Goal: Task Accomplishment & Management: Complete application form

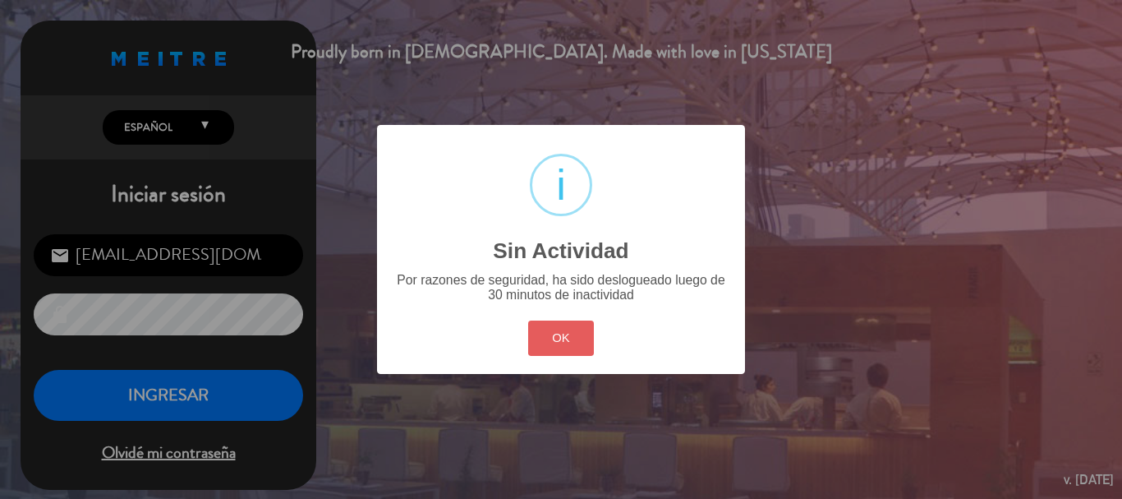
click at [573, 343] on button "OK" at bounding box center [561, 337] width 67 height 35
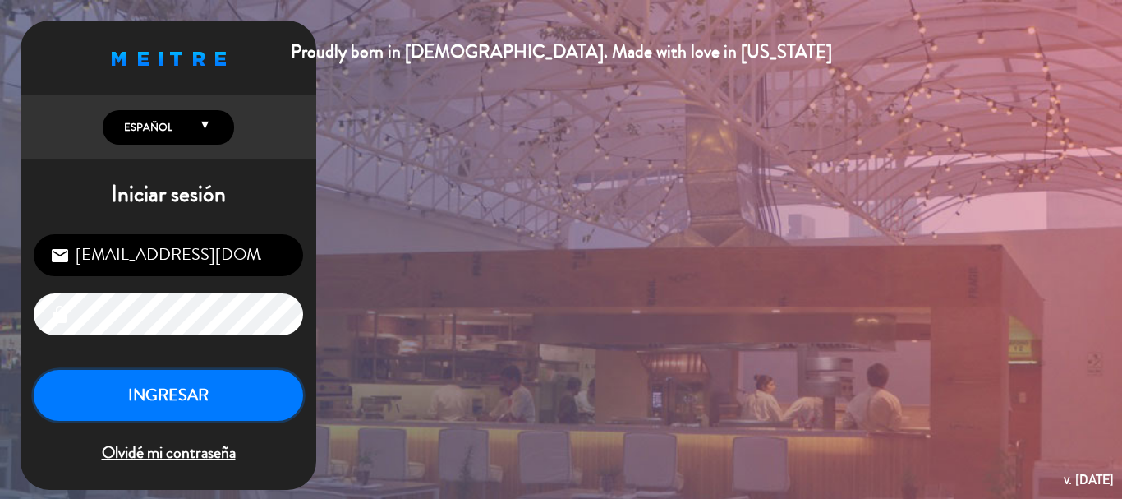
click at [242, 415] on button "INGRESAR" at bounding box center [168, 396] width 269 height 52
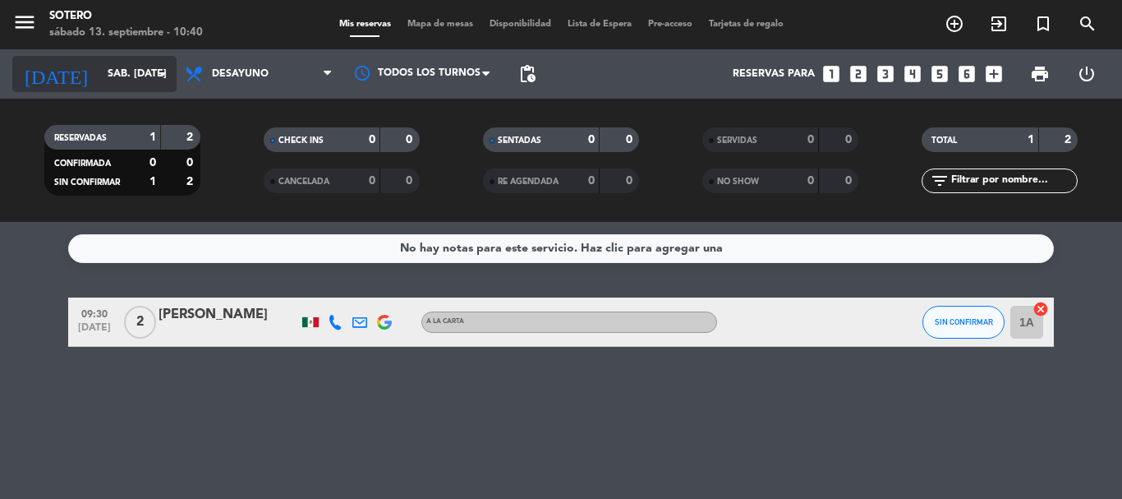
click at [170, 73] on icon "arrow_drop_down" at bounding box center [163, 74] width 20 height 20
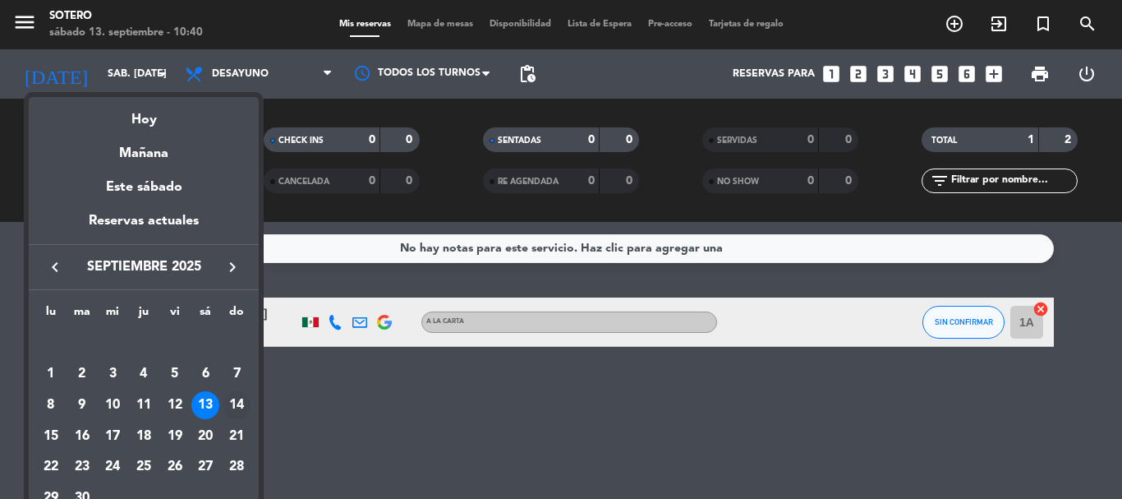
click at [235, 405] on div "14" at bounding box center [237, 405] width 28 height 28
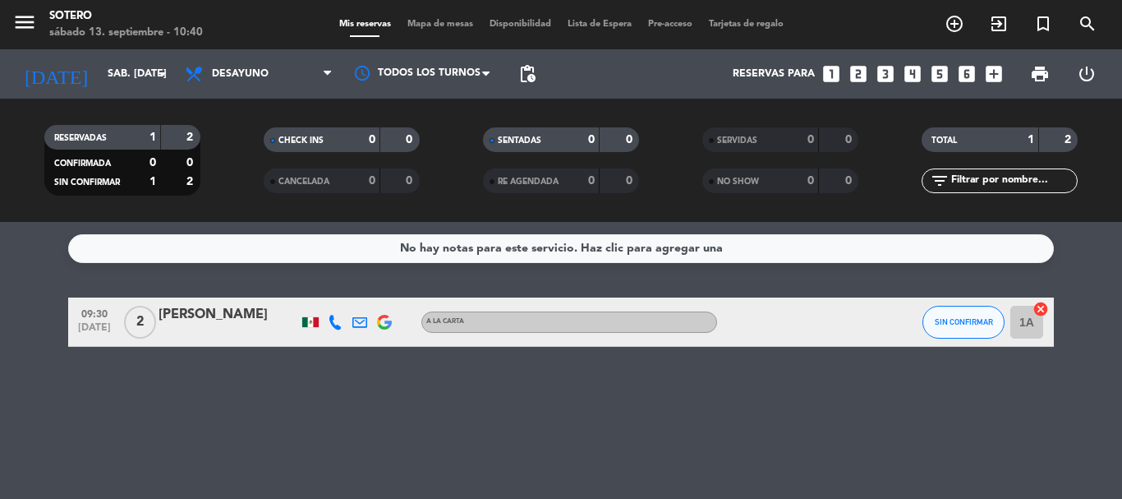
type input "dom. [DATE]"
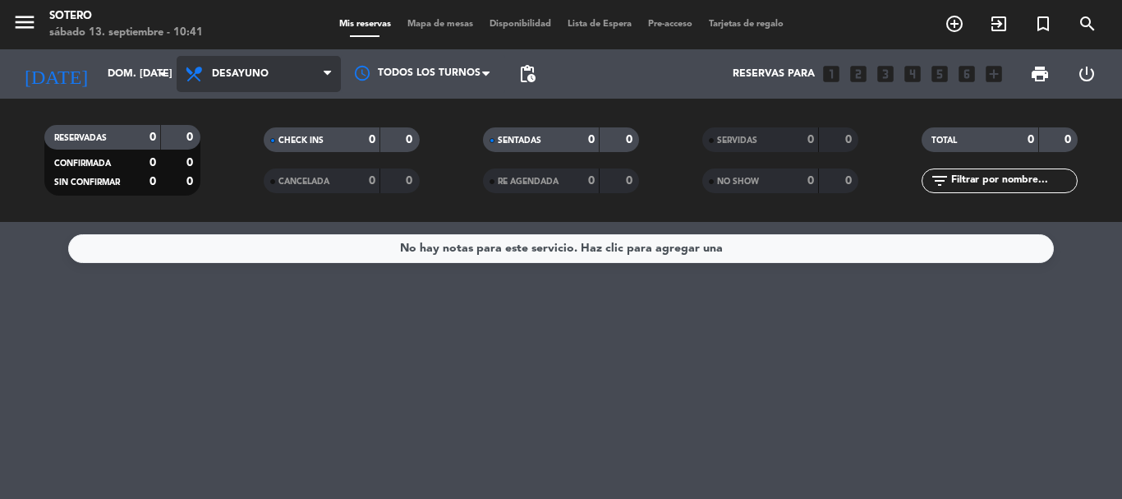
click at [334, 79] on span at bounding box center [332, 75] width 16 height 16
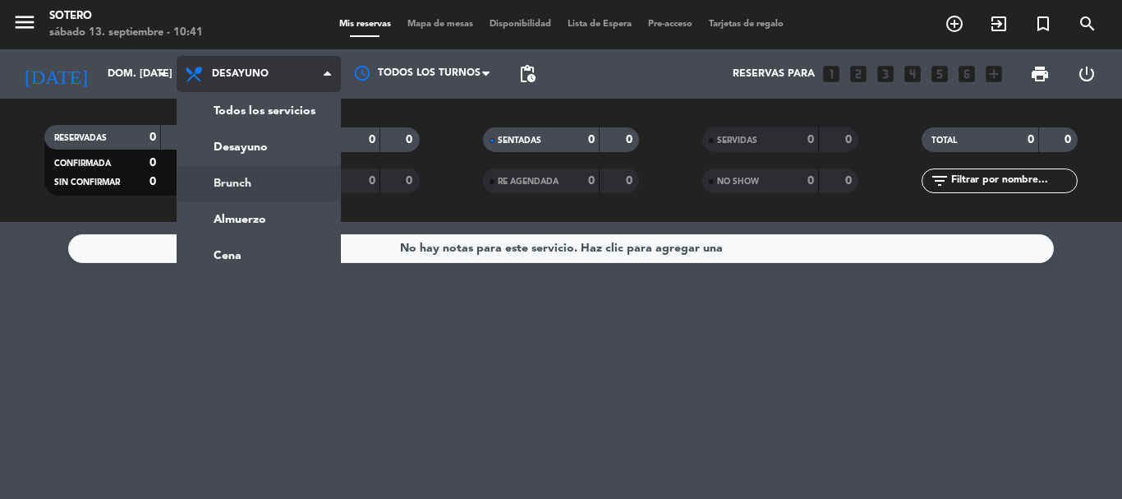
click at [293, 181] on div "menu [PERSON_NAME] 13. septiembre - 10:41 Mis reservas Mapa de mesas Disponibil…" at bounding box center [561, 111] width 1122 height 222
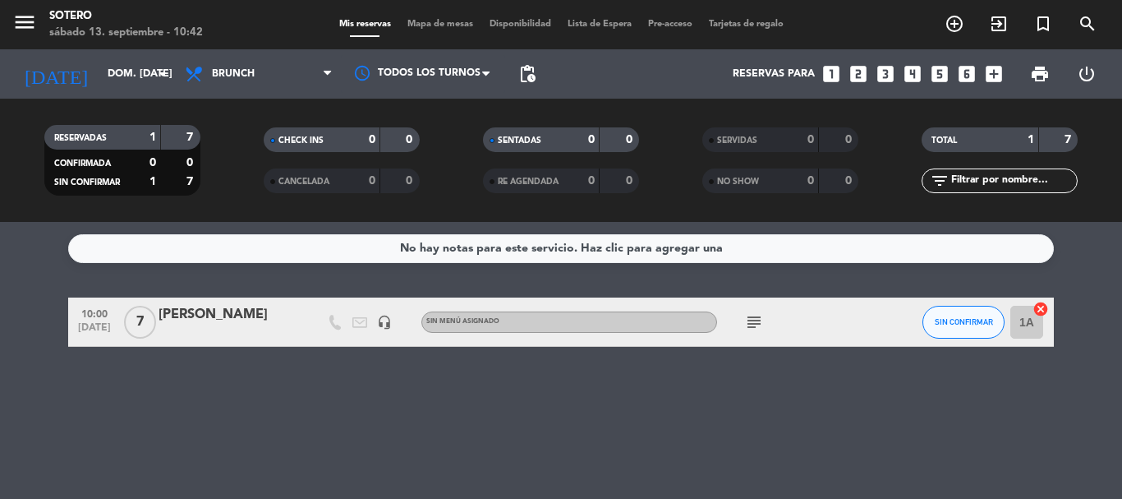
click at [911, 80] on icon "looks_4" at bounding box center [912, 73] width 21 height 21
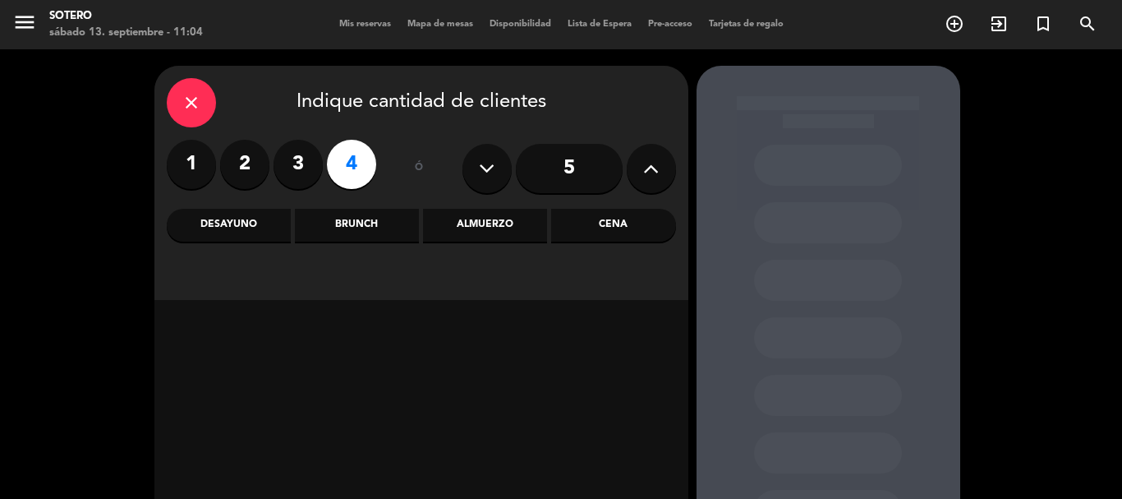
click at [339, 227] on div "Brunch" at bounding box center [357, 225] width 124 height 33
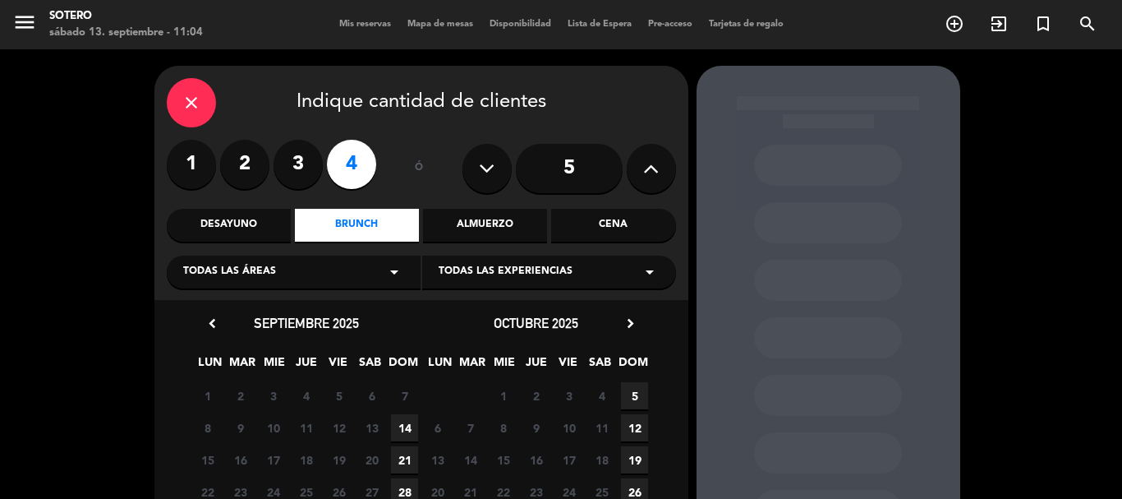
click at [406, 429] on span "14" at bounding box center [404, 427] width 27 height 27
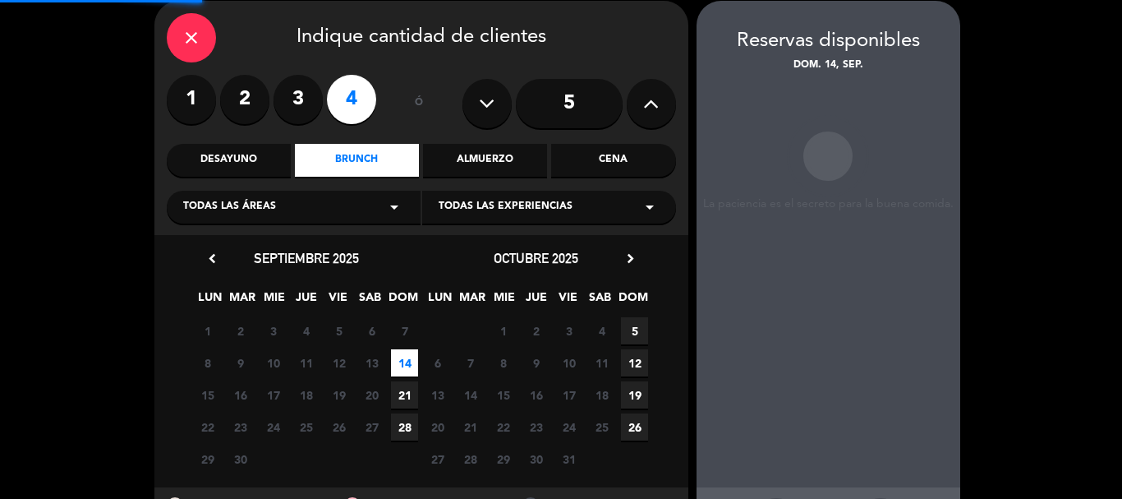
scroll to position [66, 0]
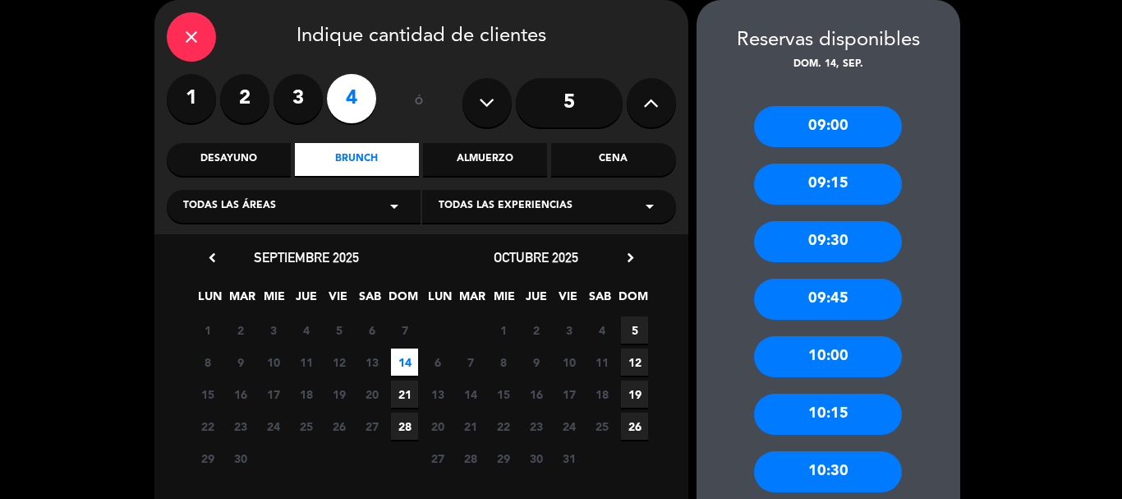
click at [829, 352] on div "10:00" at bounding box center [828, 356] width 148 height 41
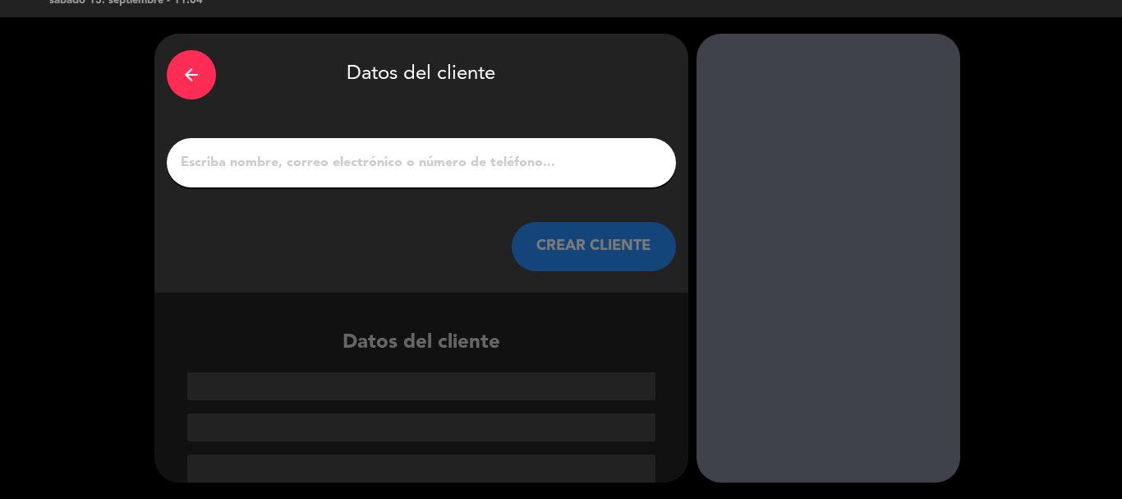
scroll to position [32, 0]
click at [473, 161] on input "1" at bounding box center [421, 162] width 485 height 23
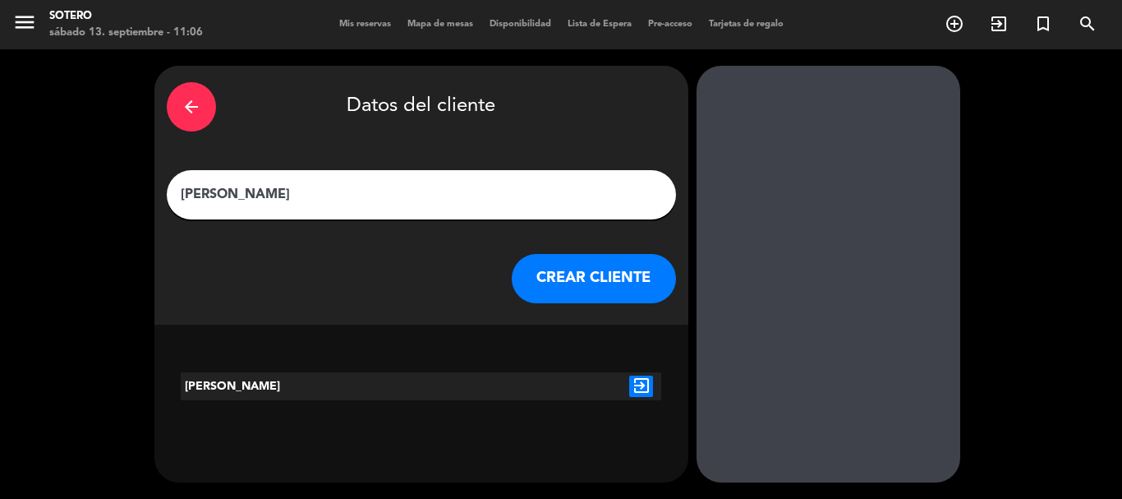
type input "[PERSON_NAME]"
click at [591, 280] on button "CREAR CLIENTE" at bounding box center [594, 278] width 164 height 49
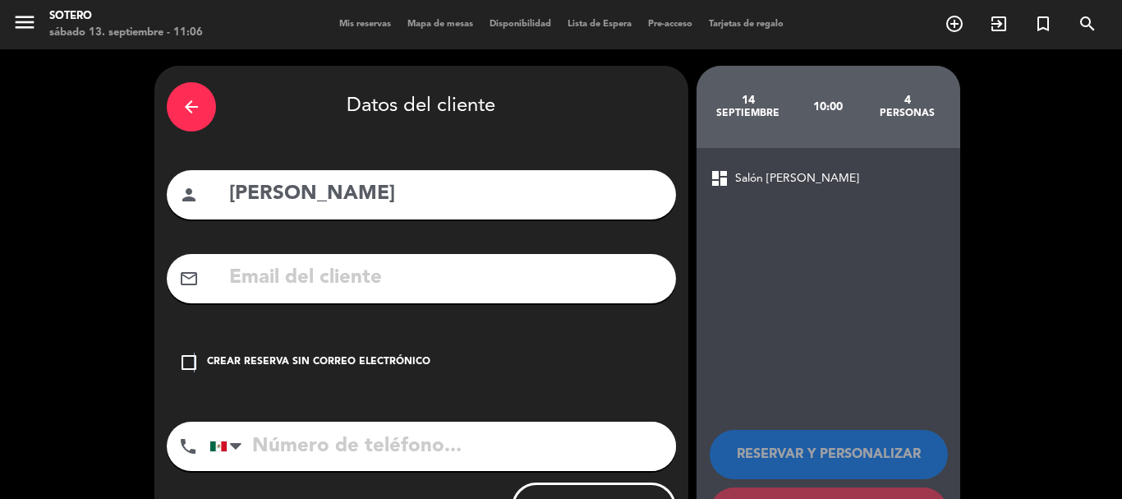
click at [194, 366] on icon "check_box_outline_blank" at bounding box center [189, 362] width 20 height 20
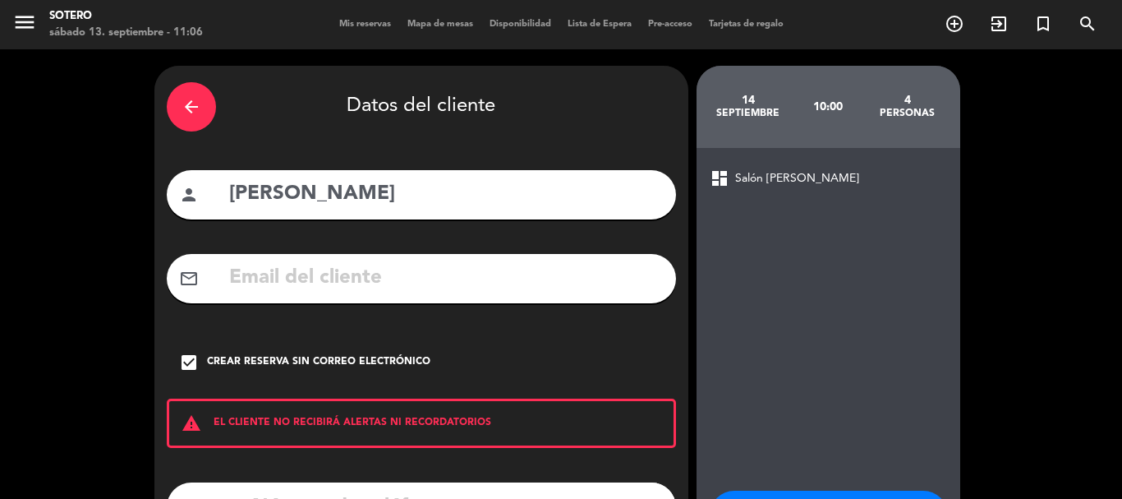
click at [449, 351] on div "check_box Crear reserva sin correo electrónico" at bounding box center [421, 362] width 509 height 49
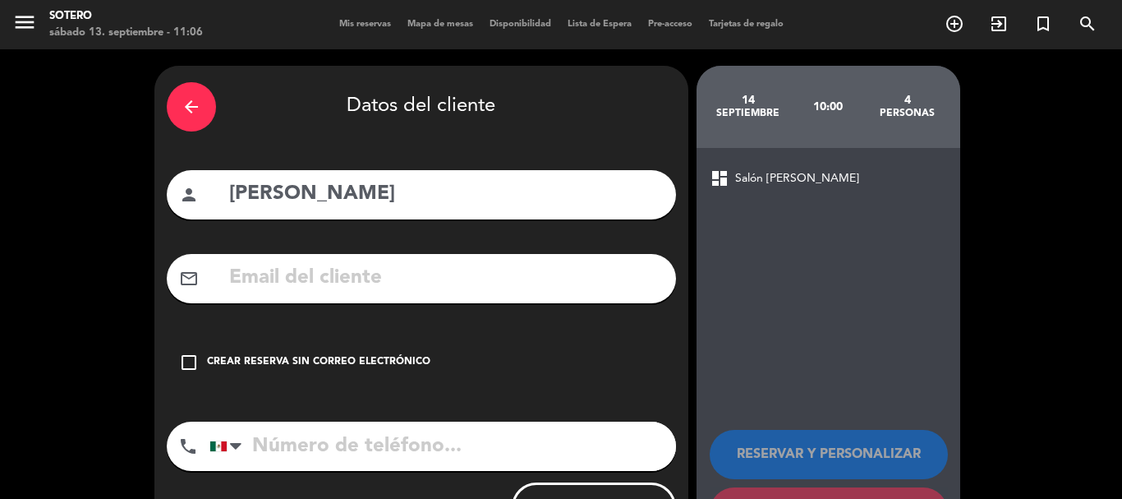
click at [192, 369] on icon "check_box_outline_blank" at bounding box center [189, 362] width 20 height 20
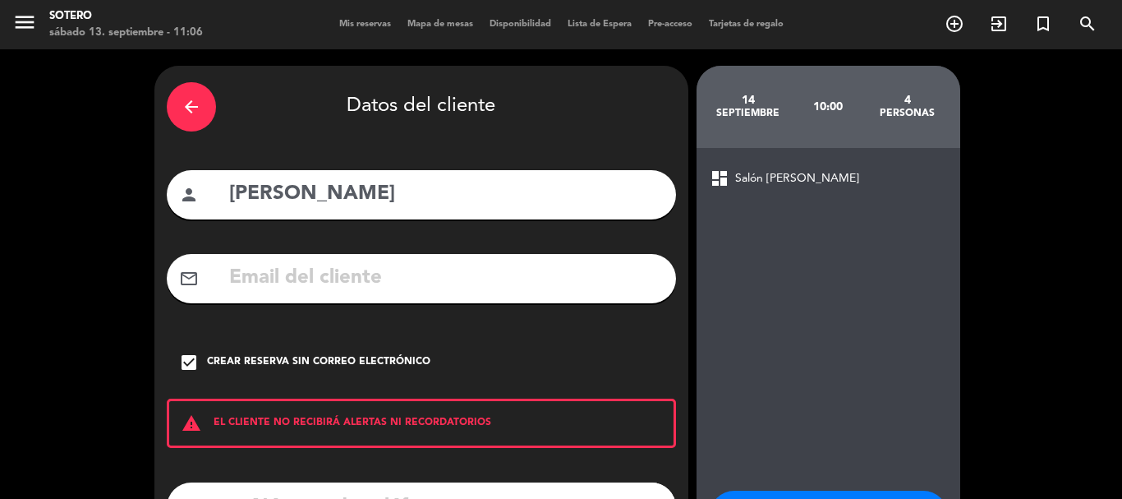
scroll to position [82, 0]
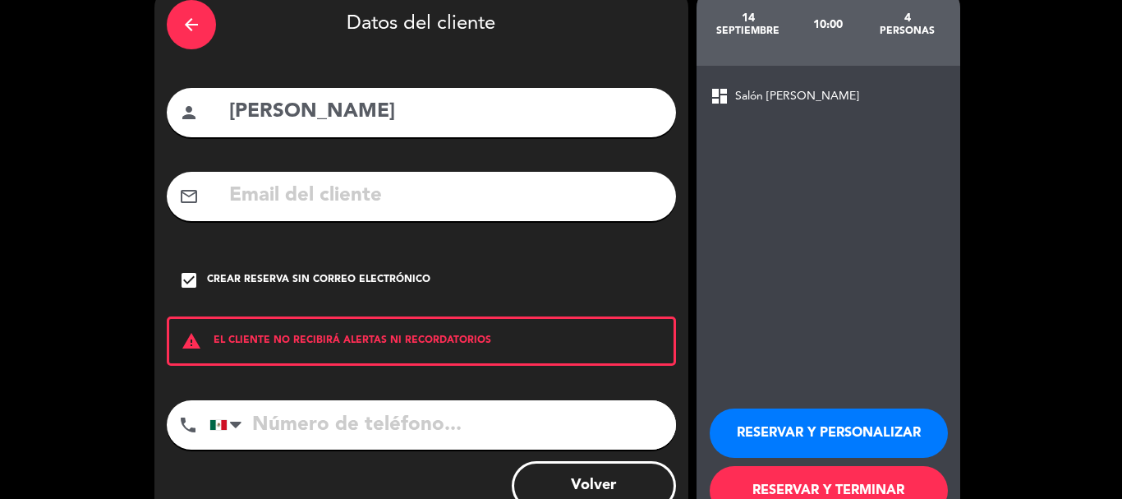
click at [492, 430] on input "tel" at bounding box center [442, 424] width 466 height 49
type input "7717021494"
click at [841, 422] on button "RESERVAR Y PERSONALIZAR" at bounding box center [829, 432] width 238 height 49
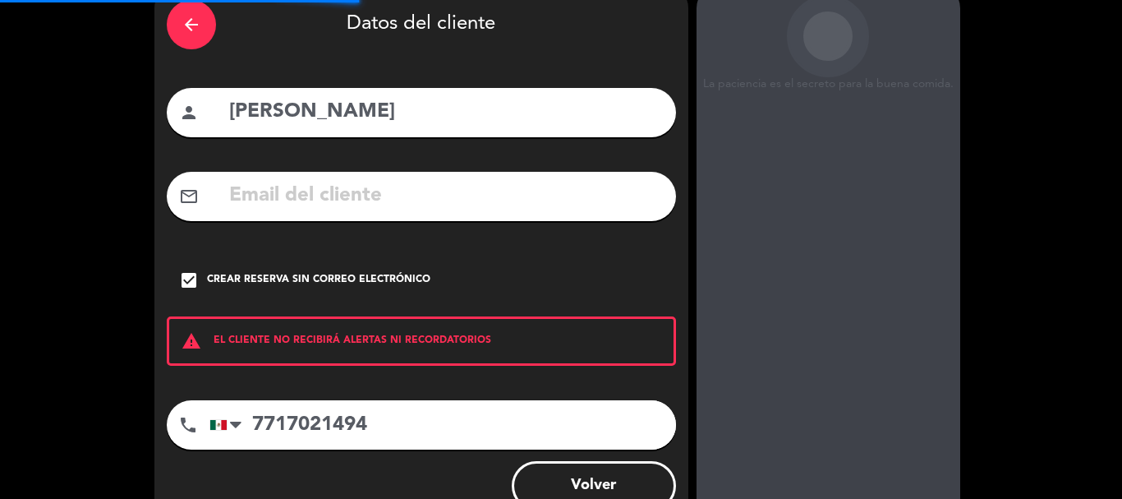
scroll to position [66, 0]
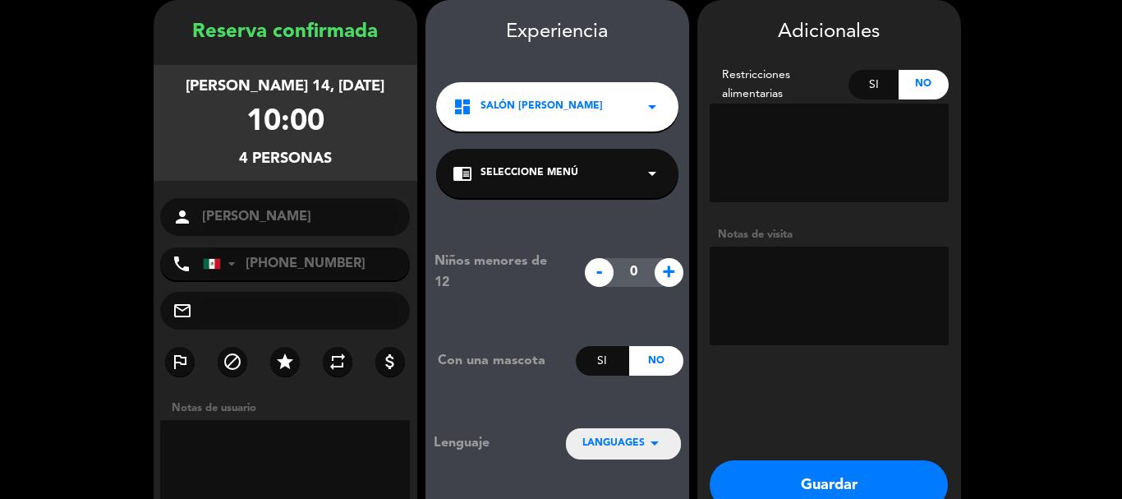
click at [774, 131] on textarea at bounding box center [829, 152] width 239 height 99
click at [836, 258] on textarea at bounding box center [829, 295] width 239 height 99
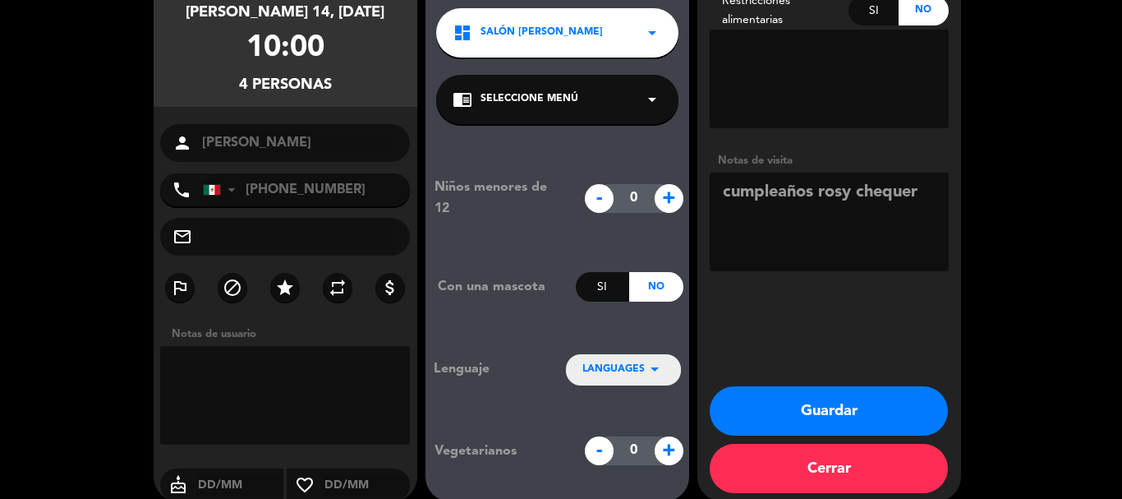
scroll to position [159, 0]
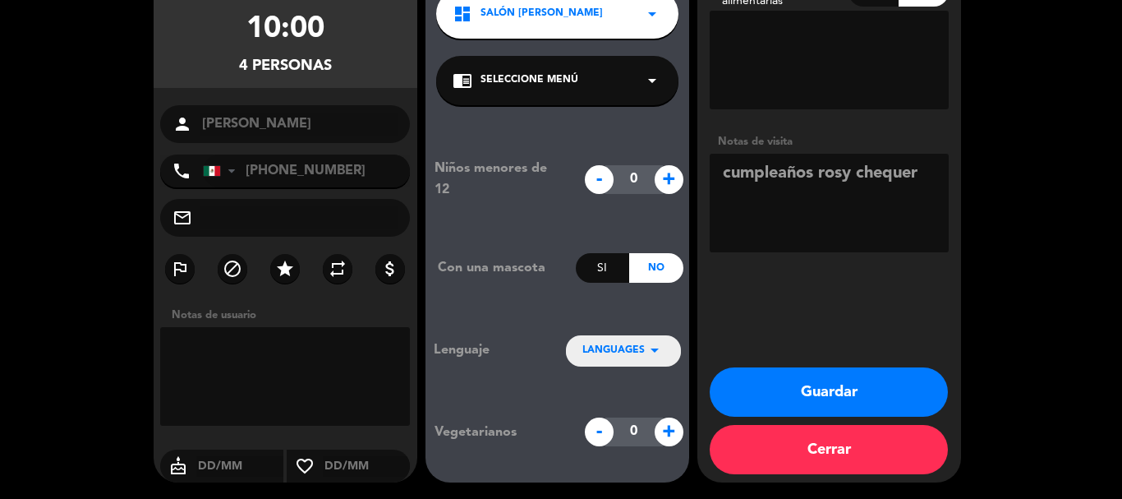
type textarea "cumpleaños rosy chequer"
click at [879, 399] on button "Guardar" at bounding box center [829, 391] width 238 height 49
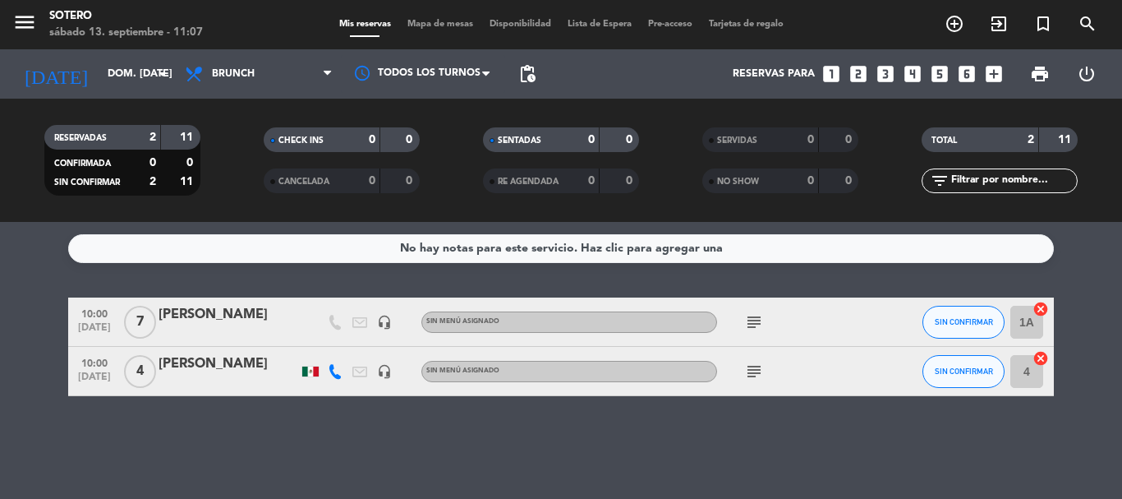
click at [860, 69] on icon "looks_two" at bounding box center [858, 73] width 21 height 21
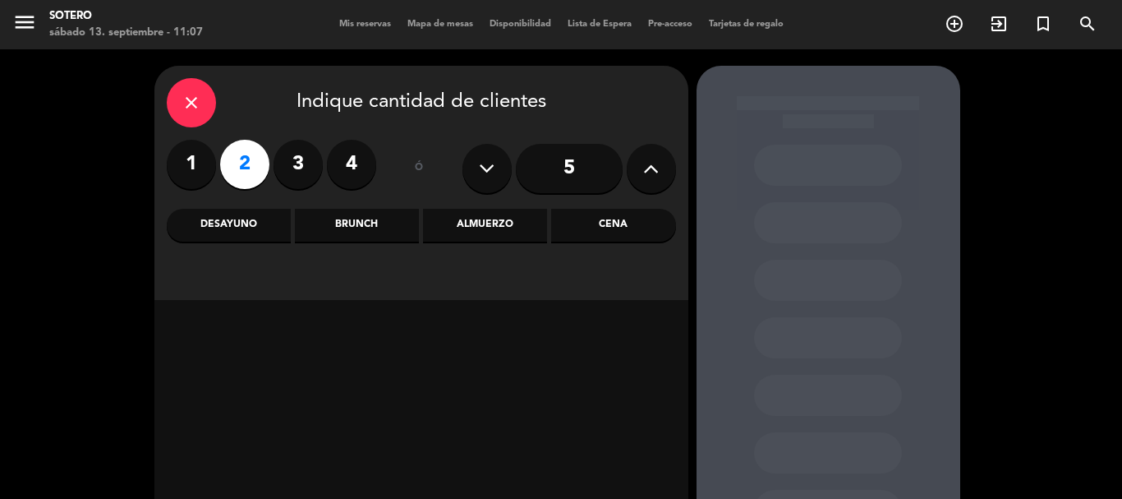
click at [340, 230] on div "Brunch" at bounding box center [357, 225] width 124 height 33
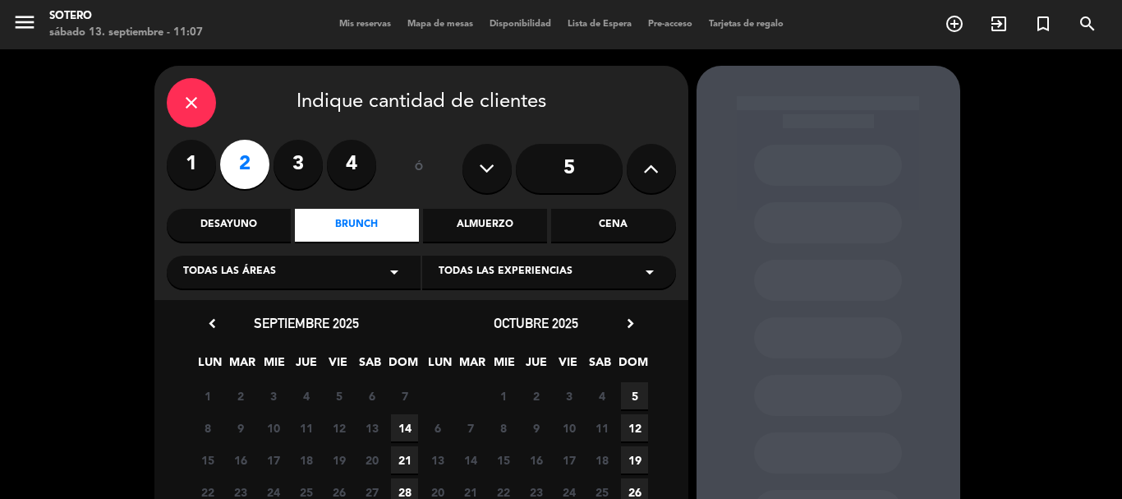
click at [411, 426] on span "14" at bounding box center [404, 427] width 27 height 27
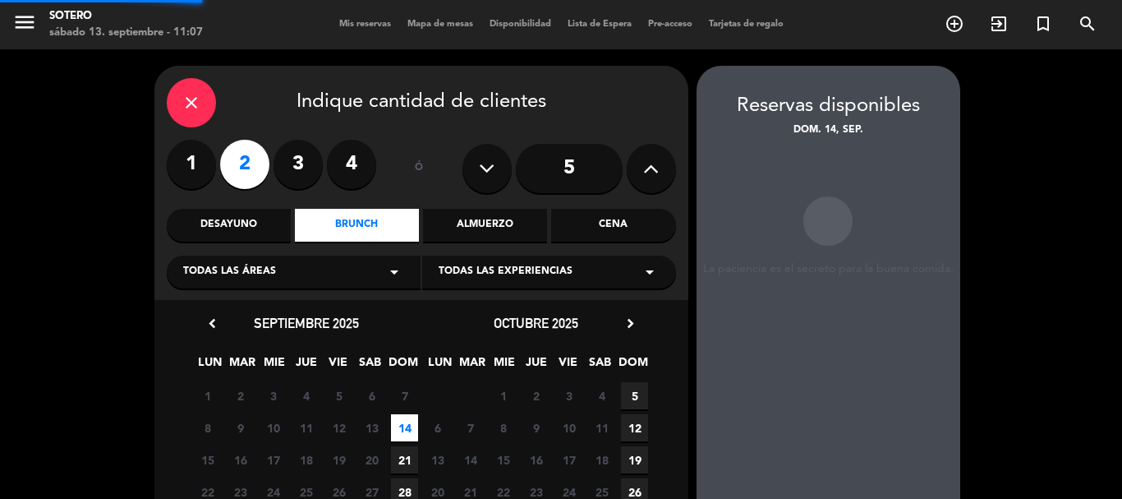
scroll to position [66, 0]
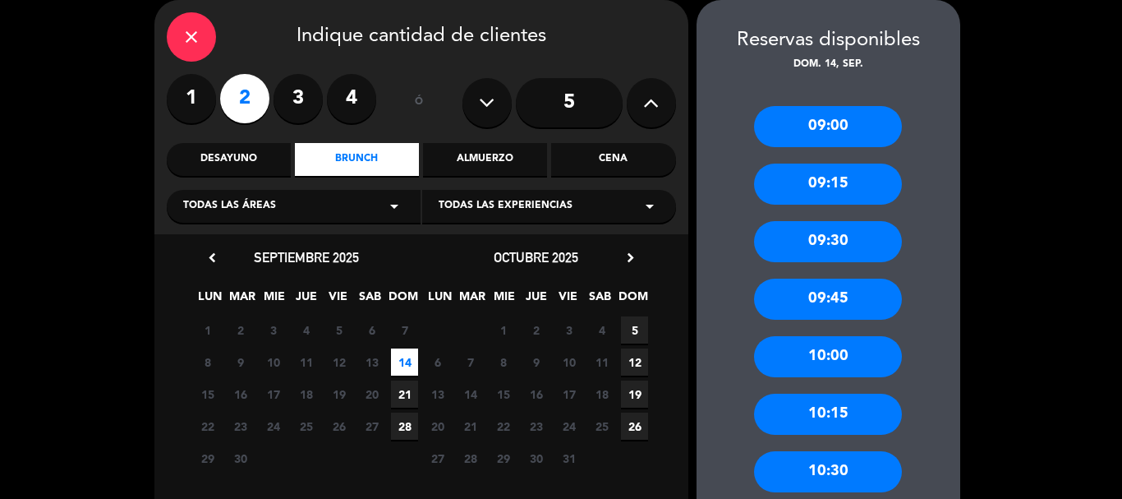
click at [871, 357] on div "10:00" at bounding box center [828, 356] width 148 height 41
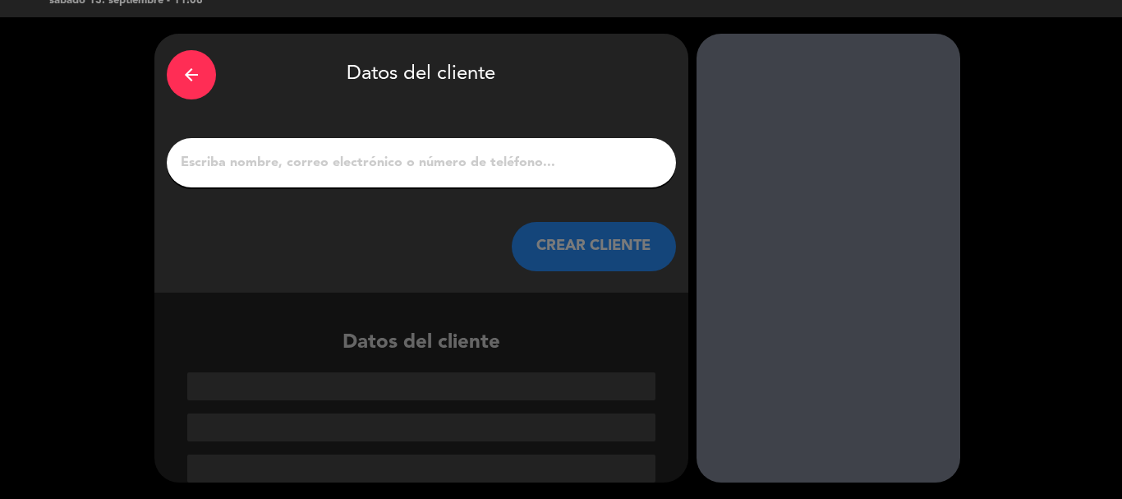
click at [513, 170] on input "1" at bounding box center [421, 162] width 485 height 23
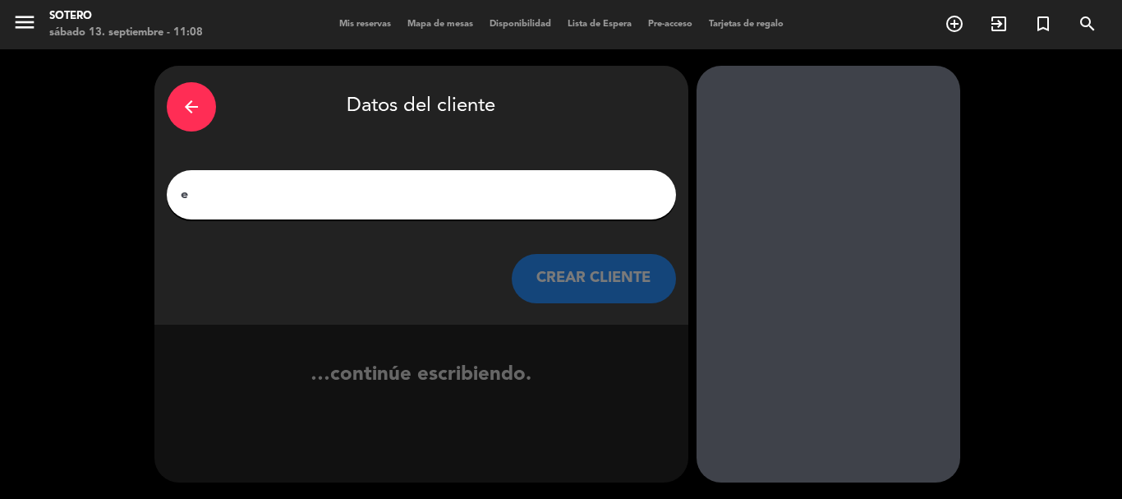
scroll to position [0, 0]
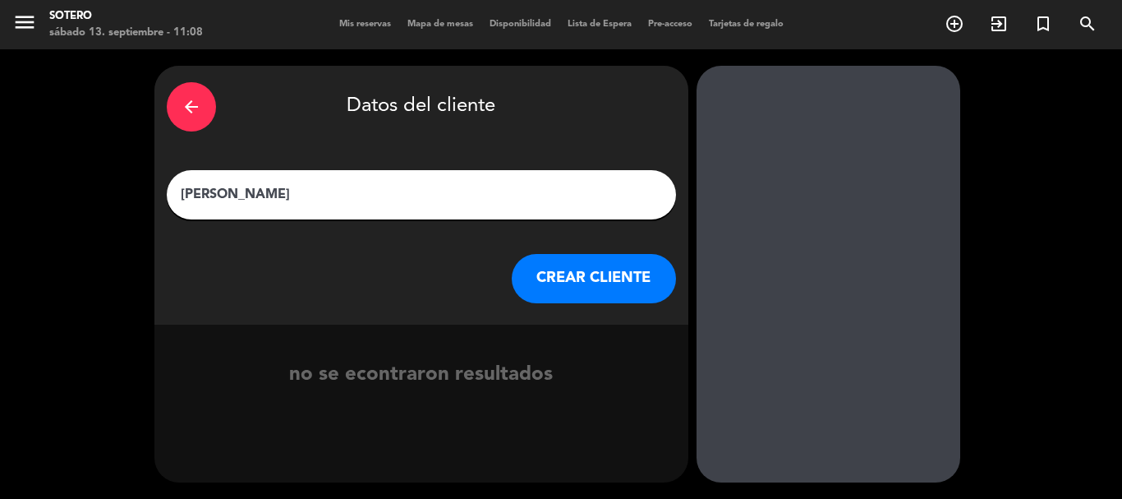
type input "[PERSON_NAME]"
click at [570, 274] on button "CREAR CLIENTE" at bounding box center [594, 278] width 164 height 49
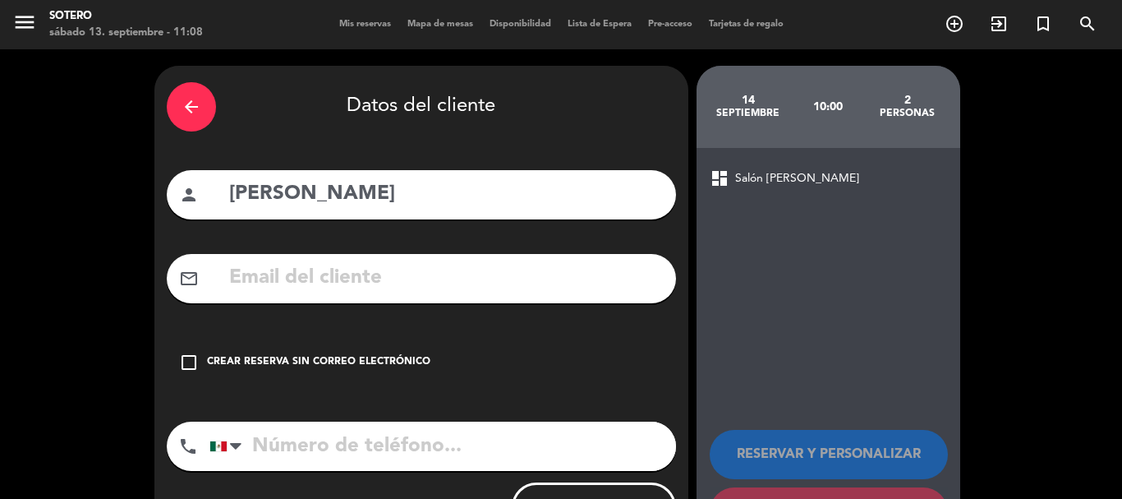
click at [193, 361] on icon "check_box_outline_blank" at bounding box center [189, 362] width 20 height 20
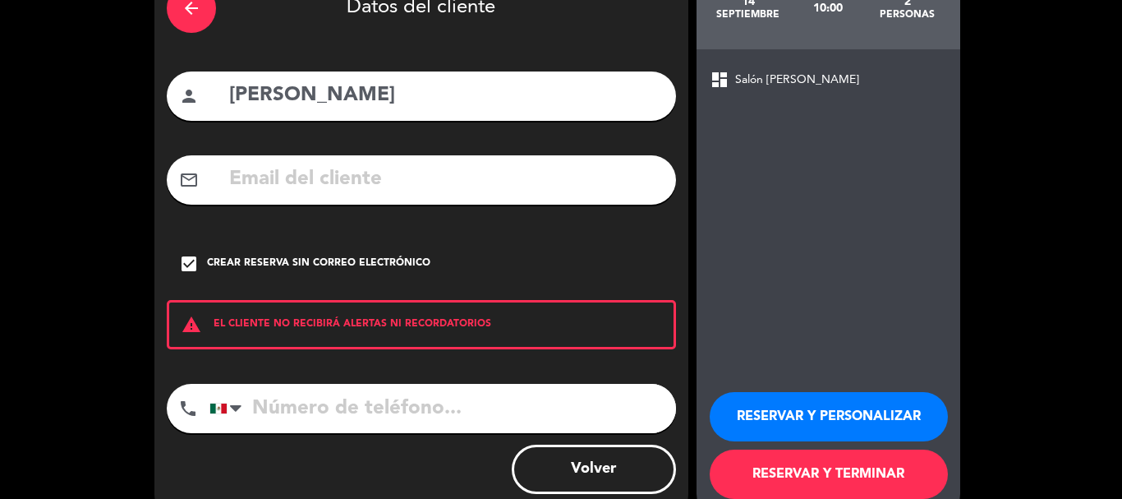
scroll to position [135, 0]
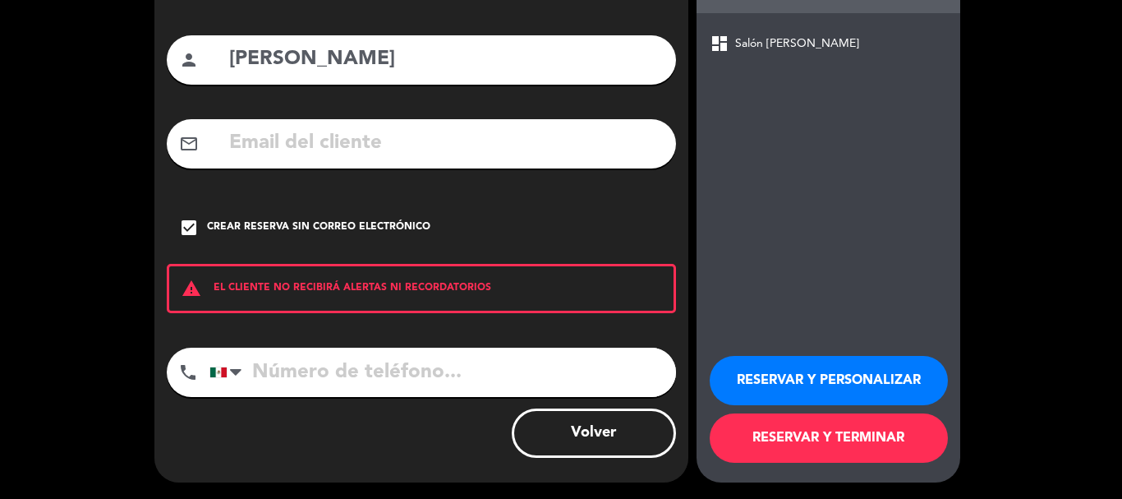
click at [308, 364] on input "tel" at bounding box center [442, 371] width 466 height 49
type input "5548787894"
click at [773, 386] on button "RESERVAR Y PERSONALIZAR" at bounding box center [829, 380] width 238 height 49
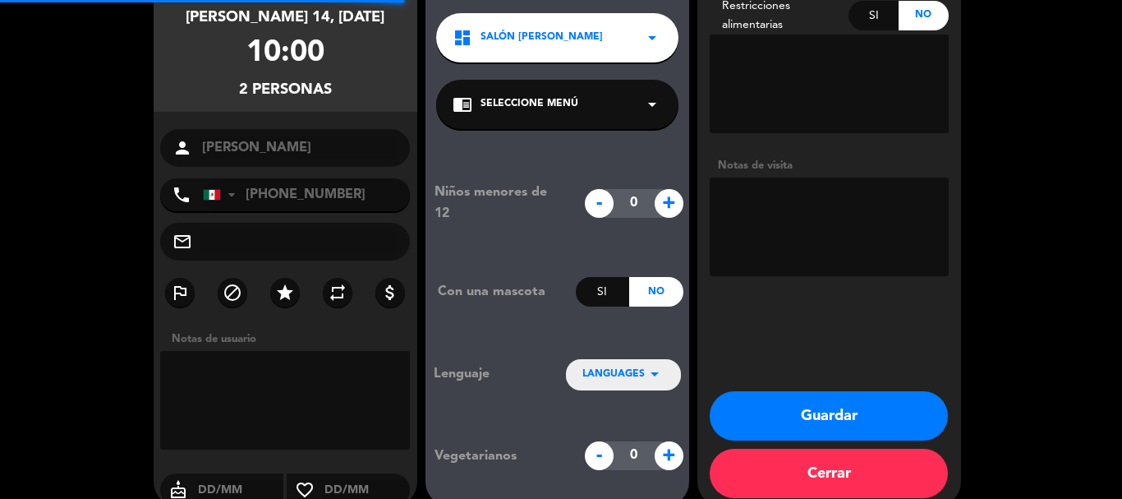
scroll to position [66, 0]
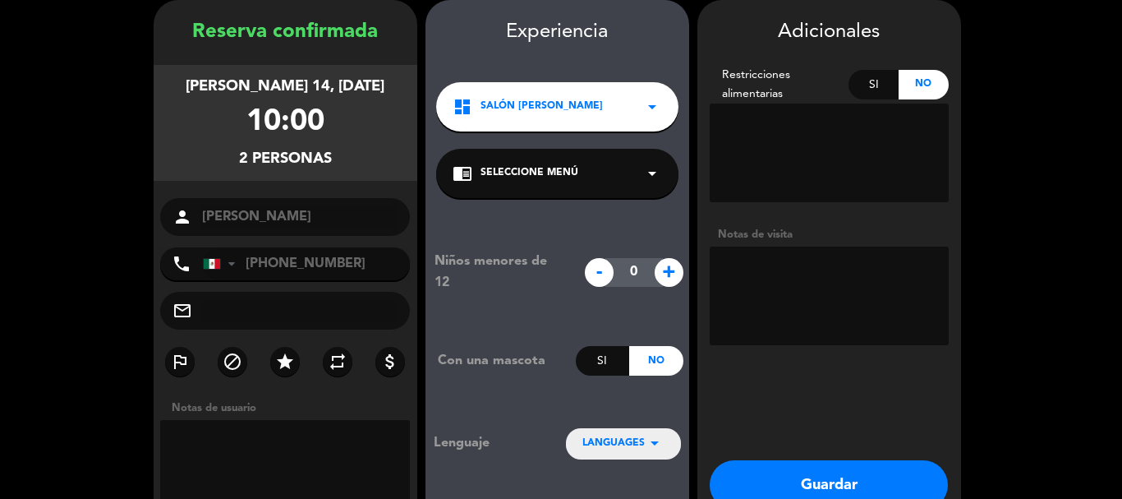
click at [826, 146] on textarea at bounding box center [829, 152] width 239 height 99
click at [829, 136] on textarea at bounding box center [829, 152] width 239 height 99
click at [835, 125] on textarea at bounding box center [829, 152] width 239 height 99
click at [875, 130] on textarea at bounding box center [829, 152] width 239 height 99
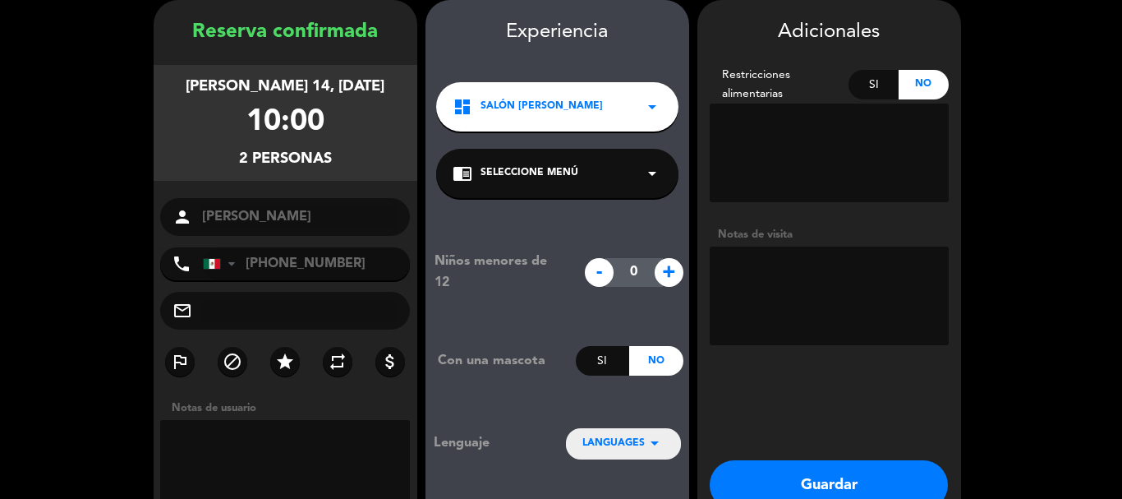
click at [875, 130] on textarea at bounding box center [829, 152] width 239 height 99
drag, startPoint x: 875, startPoint y: 130, endPoint x: 845, endPoint y: 136, distance: 31.1
click at [861, 131] on textarea at bounding box center [829, 152] width 239 height 99
click at [789, 138] on textarea at bounding box center [829, 152] width 239 height 99
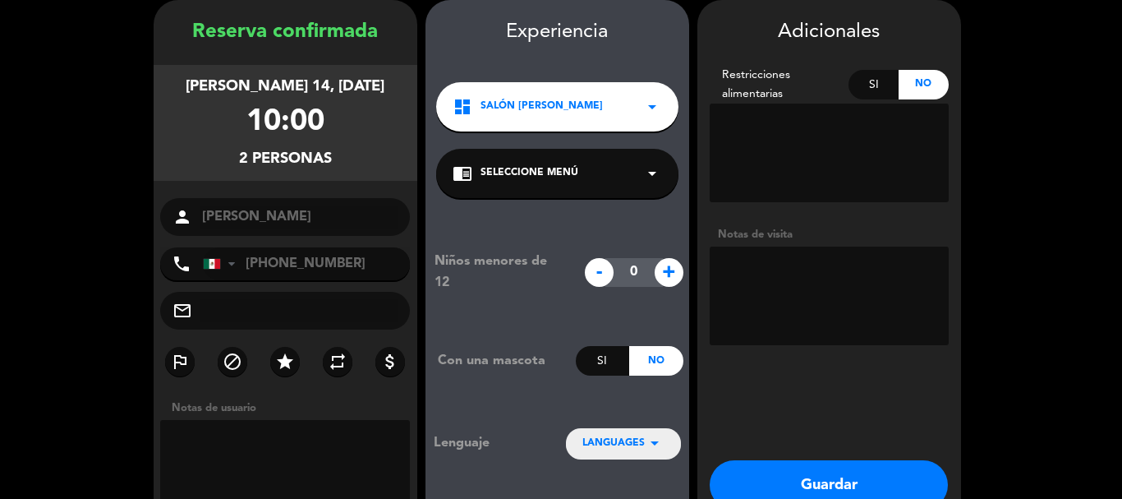
click at [789, 138] on textarea at bounding box center [829, 152] width 239 height 99
click at [805, 282] on textarea at bounding box center [829, 295] width 239 height 99
click at [763, 131] on textarea at bounding box center [829, 152] width 239 height 99
click at [763, 130] on textarea at bounding box center [829, 152] width 239 height 99
click at [763, 128] on textarea at bounding box center [829, 152] width 239 height 99
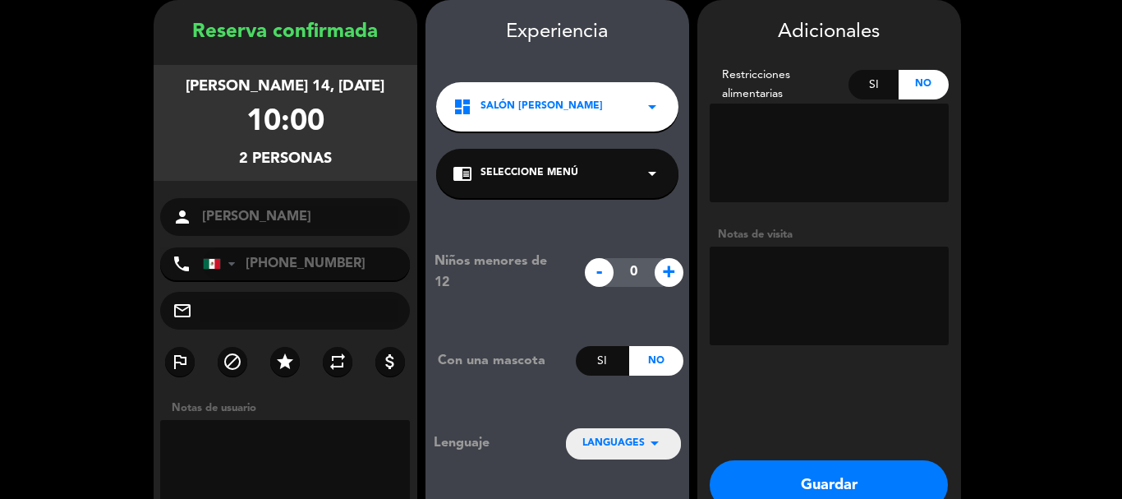
click at [764, 127] on textarea at bounding box center [829, 152] width 239 height 99
click at [765, 126] on textarea at bounding box center [829, 152] width 239 height 99
drag, startPoint x: 765, startPoint y: 126, endPoint x: 842, endPoint y: 99, distance: 81.6
click at [791, 116] on textarea at bounding box center [829, 152] width 239 height 99
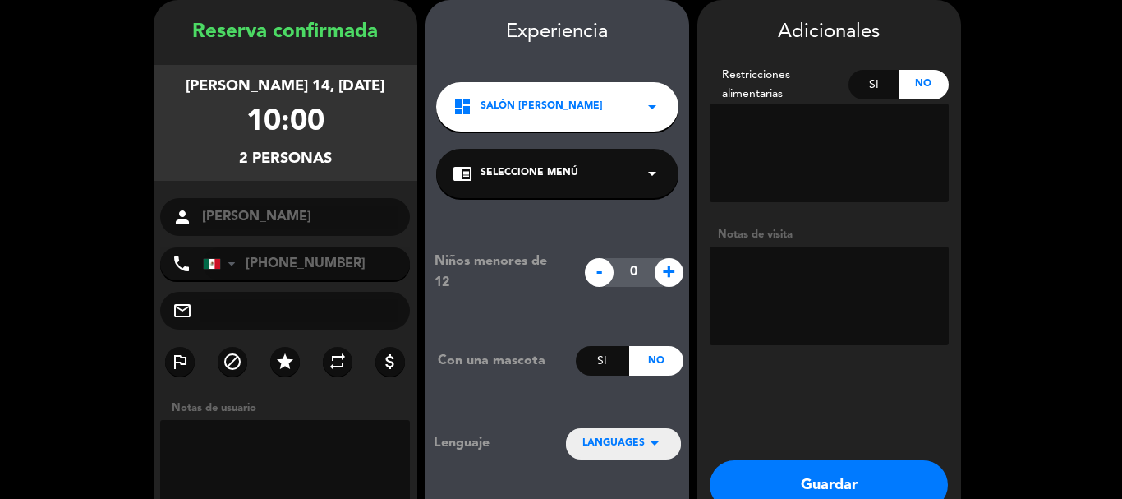
click at [862, 85] on div "Si" at bounding box center [873, 85] width 50 height 30
click at [826, 133] on textarea at bounding box center [829, 152] width 239 height 99
type textarea "camaron"
click at [847, 487] on button "Guardar" at bounding box center [829, 484] width 238 height 49
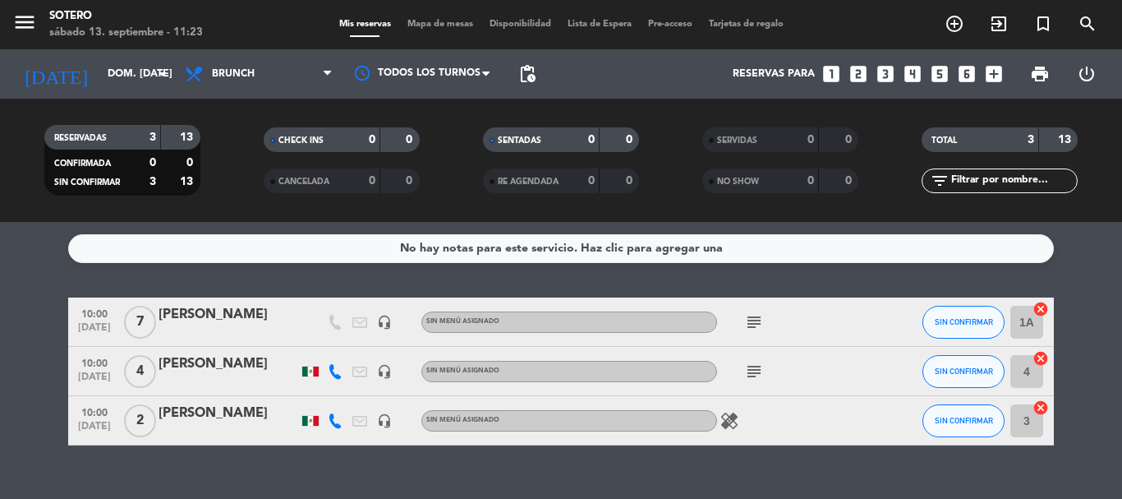
click at [752, 324] on icon "subject" at bounding box center [754, 322] width 20 height 20
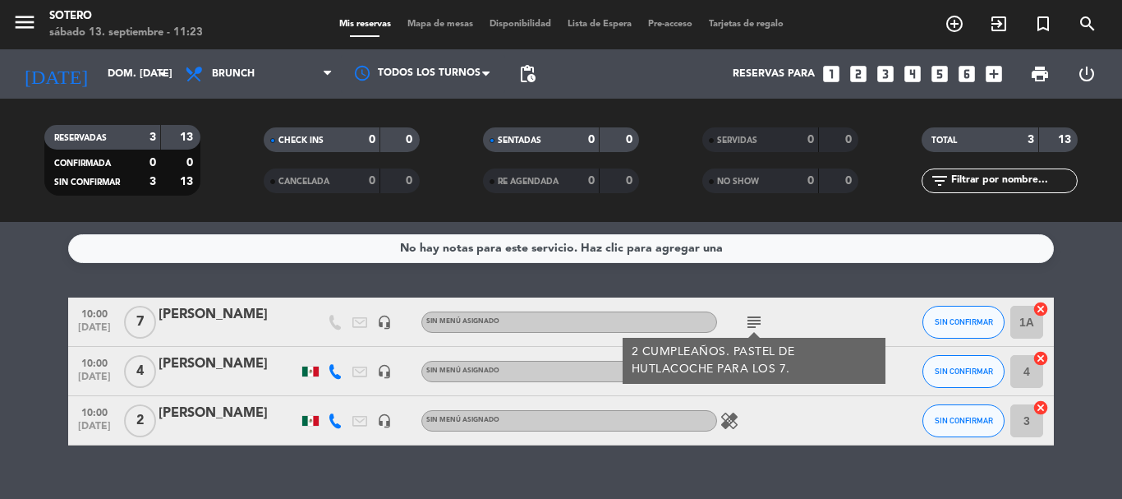
drag, startPoint x: 851, startPoint y: 379, endPoint x: 836, endPoint y: 386, distance: 16.5
click at [851, 379] on div "2 CUMPLEAÑOS. PASTEL DE HUTLACOCHE PARA LOS 7." at bounding box center [754, 361] width 263 height 46
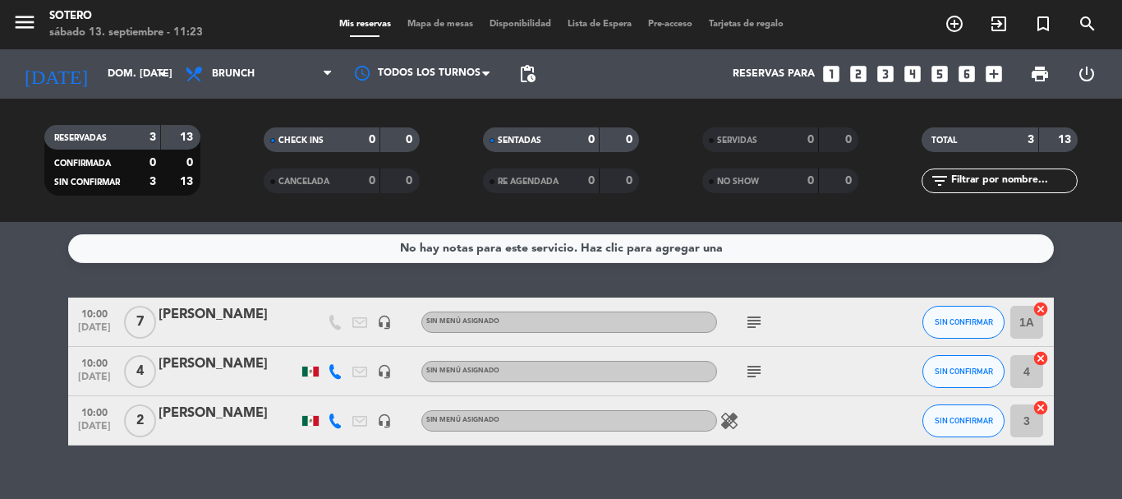
click at [746, 380] on icon "subject" at bounding box center [754, 371] width 20 height 20
click at [941, 74] on icon "looks_5" at bounding box center [939, 73] width 21 height 21
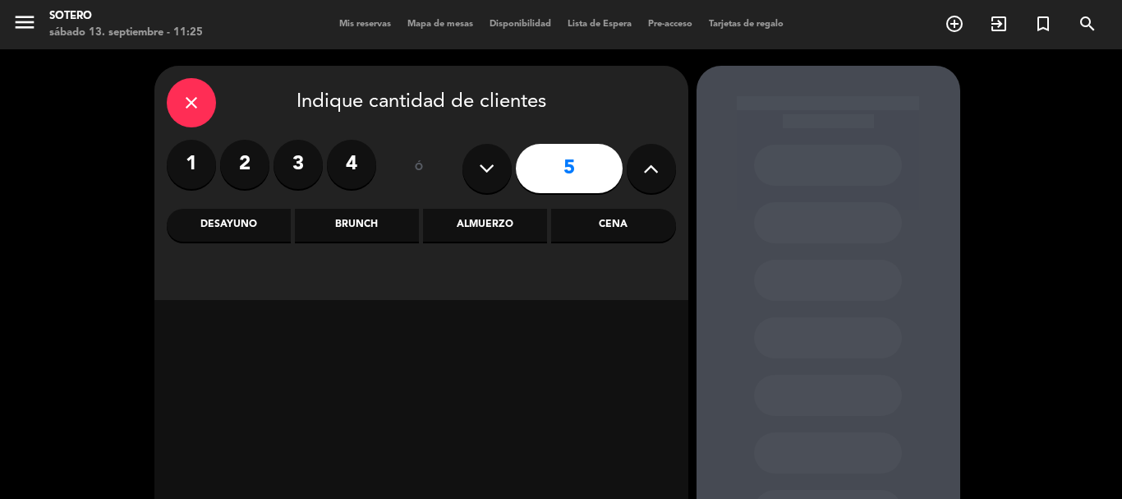
click at [567, 171] on input "5" at bounding box center [569, 168] width 107 height 49
click at [374, 230] on div "Brunch" at bounding box center [357, 225] width 124 height 33
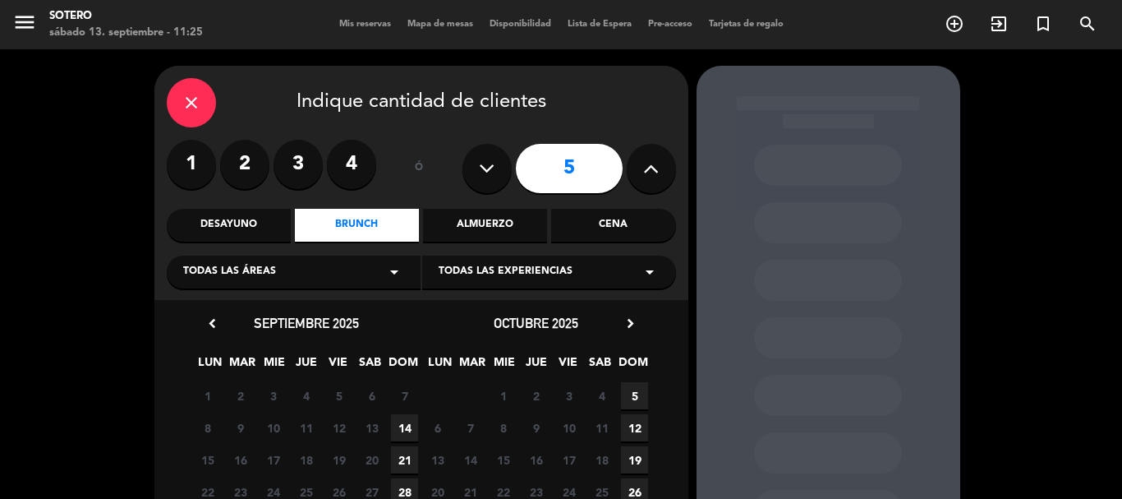
click at [411, 424] on span "14" at bounding box center [404, 427] width 27 height 27
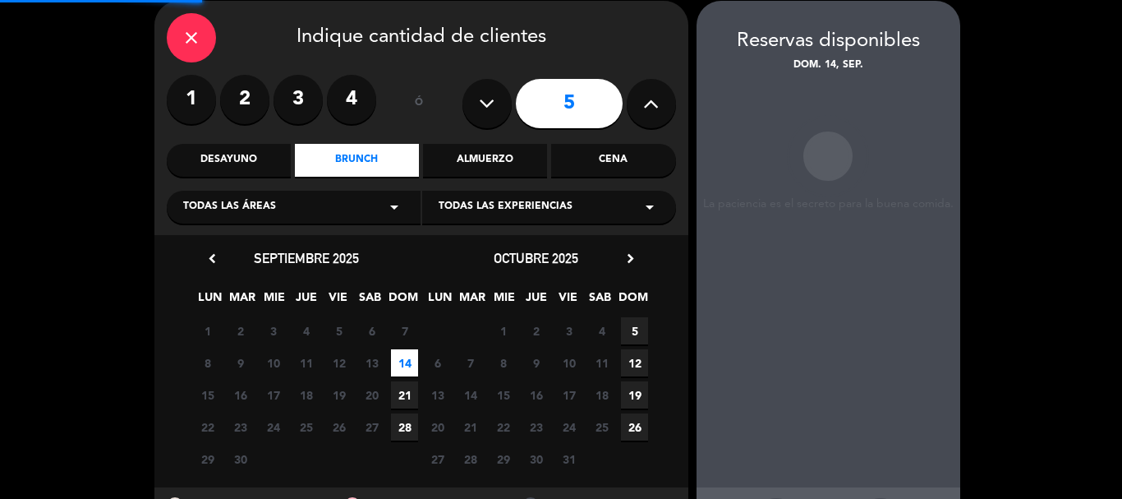
scroll to position [66, 0]
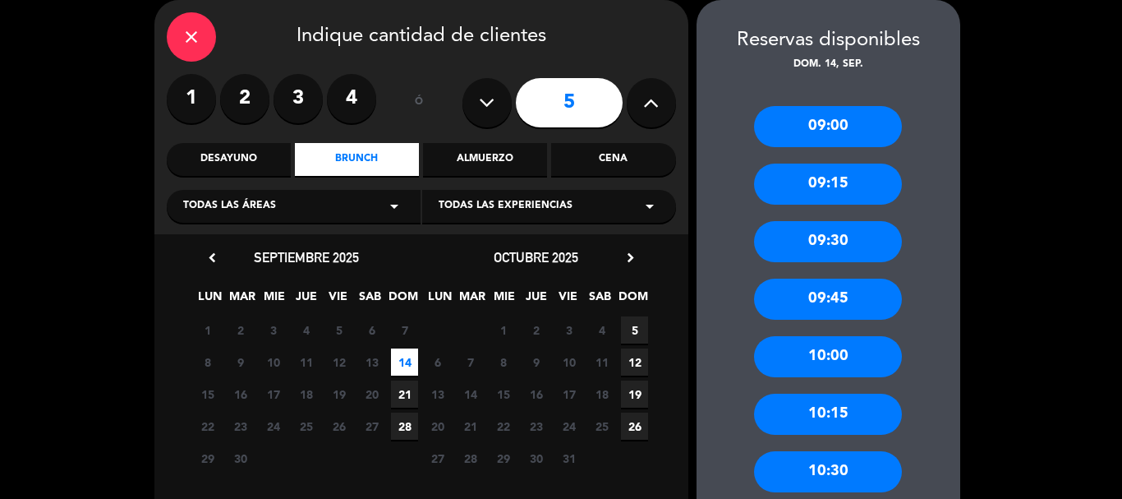
click at [852, 362] on div "10:00" at bounding box center [828, 356] width 148 height 41
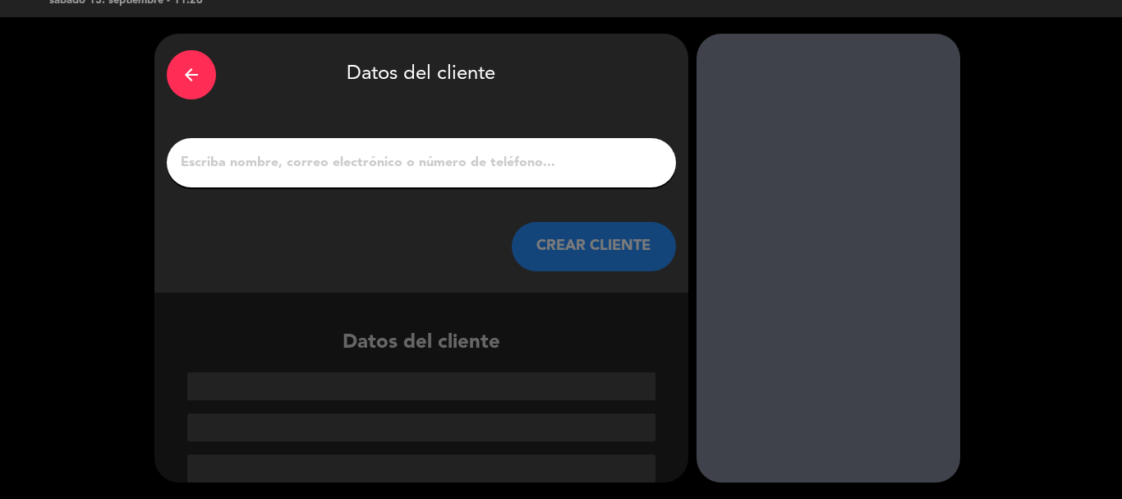
click at [468, 178] on div at bounding box center [421, 162] width 509 height 49
click at [448, 163] on input "1" at bounding box center [421, 162] width 485 height 23
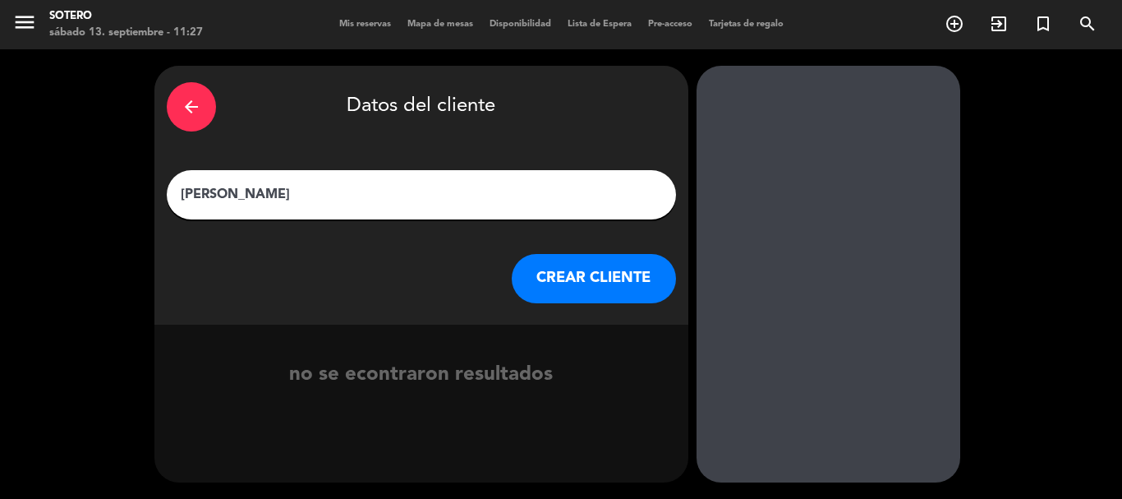
type input "[PERSON_NAME]"
click at [574, 274] on button "CREAR CLIENTE" at bounding box center [594, 278] width 164 height 49
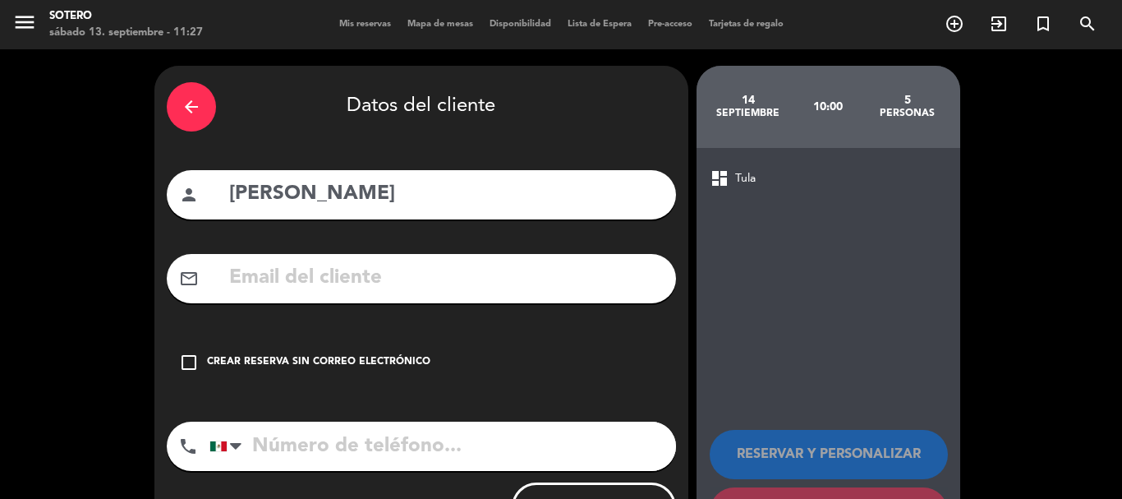
click at [185, 365] on icon "check_box_outline_blank" at bounding box center [189, 362] width 20 height 20
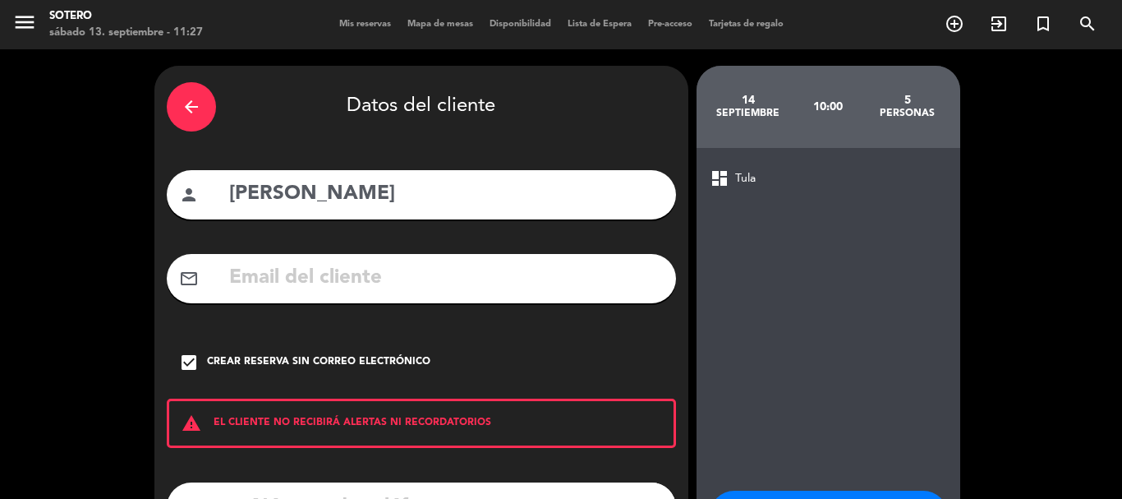
scroll to position [82, 0]
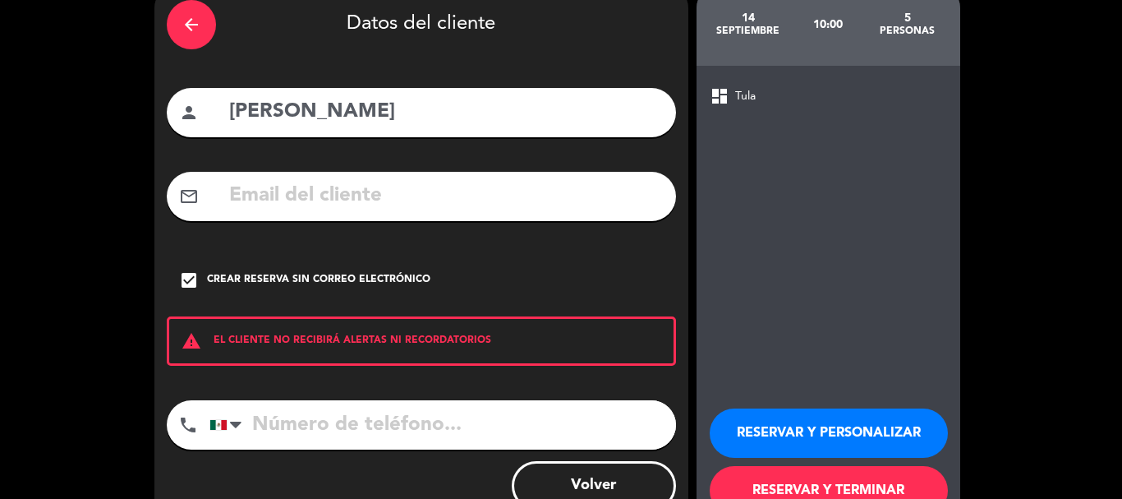
click at [536, 415] on input "tel" at bounding box center [442, 424] width 466 height 49
type input "7711449763"
click at [858, 425] on button "RESERVAR Y PERSONALIZAR" at bounding box center [829, 432] width 238 height 49
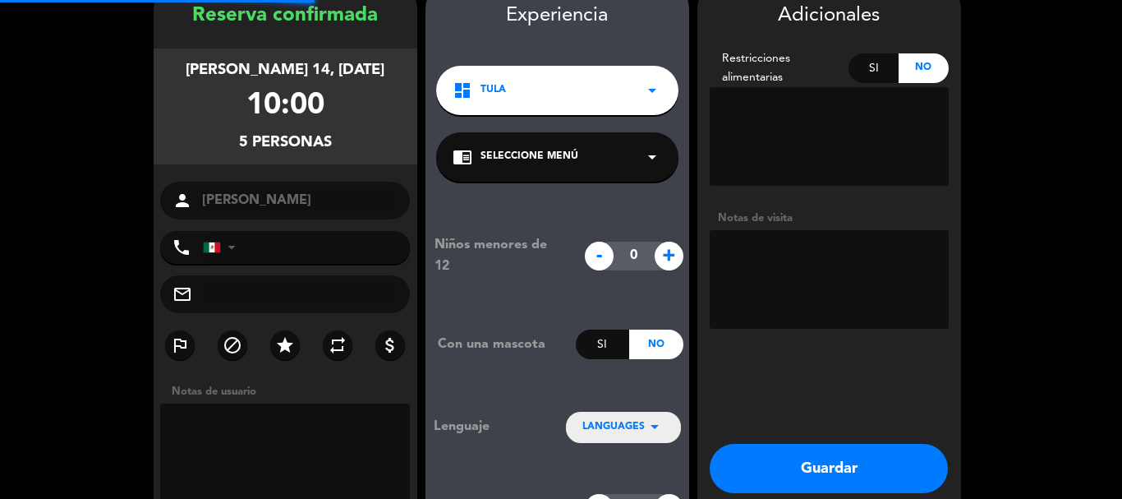
type input "[PHONE_NUMBER]"
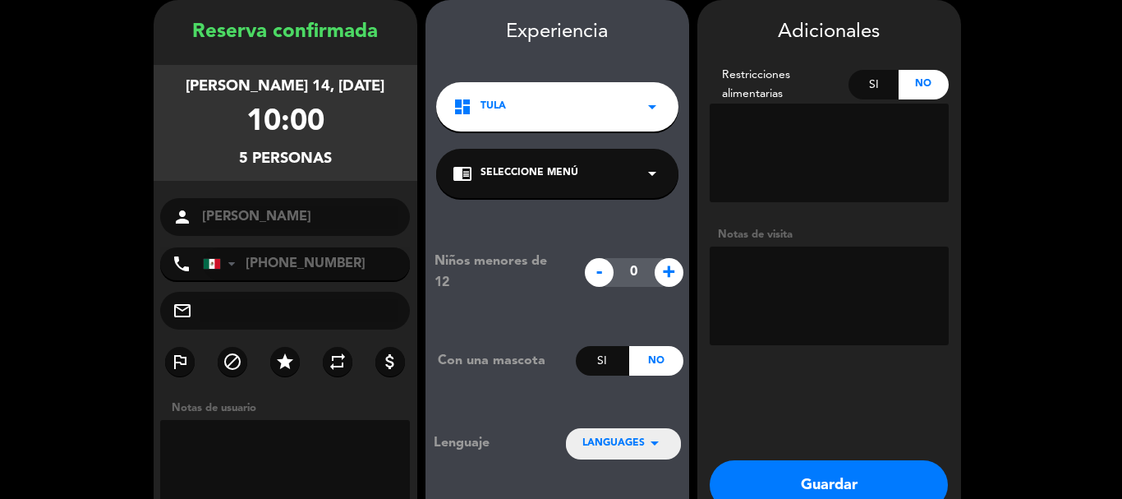
click at [776, 149] on textarea at bounding box center [829, 152] width 239 height 99
drag, startPoint x: 867, startPoint y: 85, endPoint x: 863, endPoint y: 99, distance: 14.6
click at [867, 86] on div "Si" at bounding box center [873, 85] width 50 height 30
click at [857, 119] on textarea at bounding box center [829, 152] width 239 height 99
type textarea "gluten, huevo, soya"
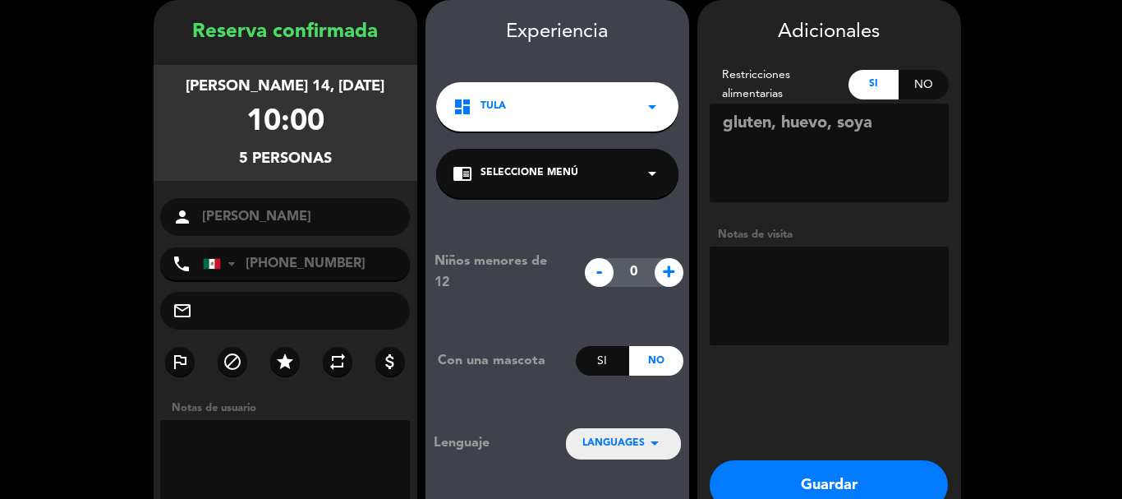
click at [761, 287] on textarea at bounding box center [829, 295] width 239 height 99
type textarea "3 adultos 2 niños"
click at [843, 483] on button "Guardar" at bounding box center [829, 484] width 238 height 49
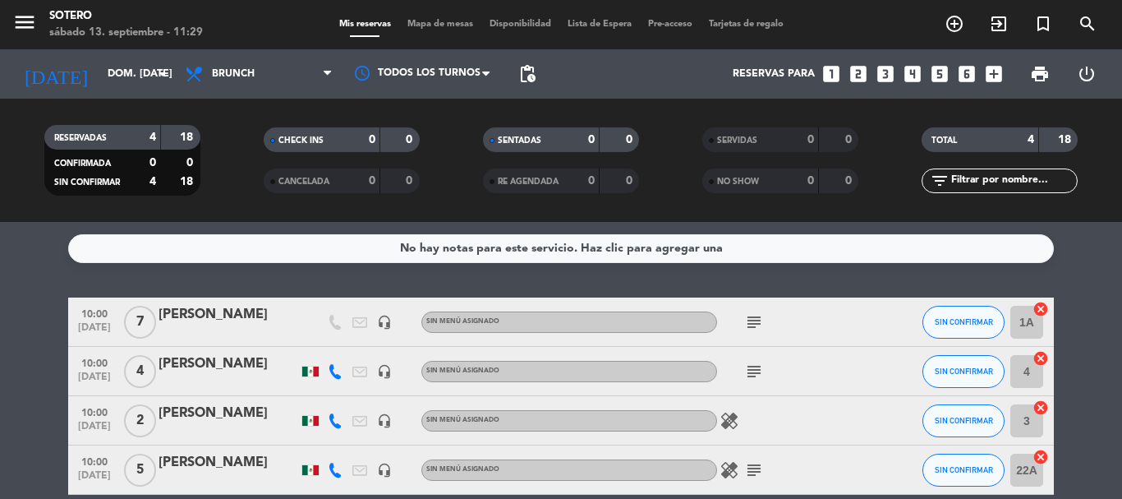
click at [834, 76] on icon "looks_one" at bounding box center [830, 73] width 21 height 21
